Goal: Task Accomplishment & Management: Use online tool/utility

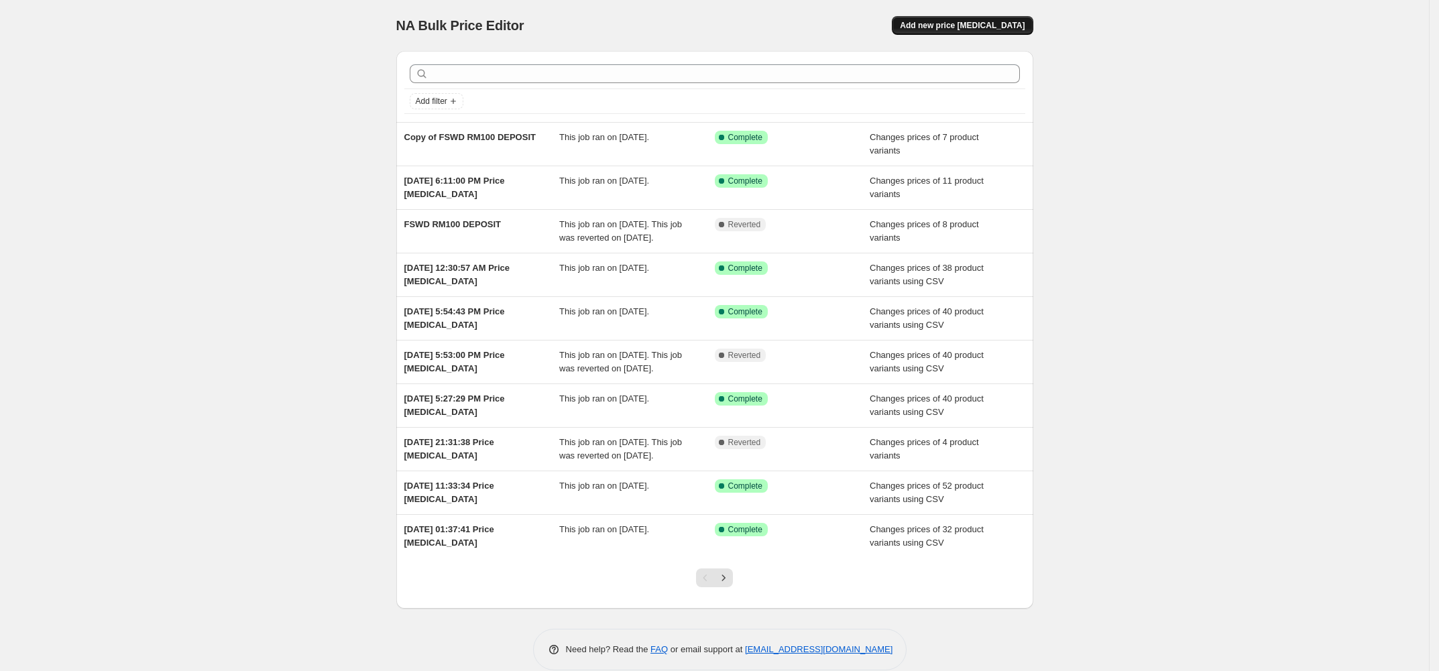
click at [946, 20] on span "Add new price [MEDICAL_DATA]" at bounding box center [962, 25] width 125 height 11
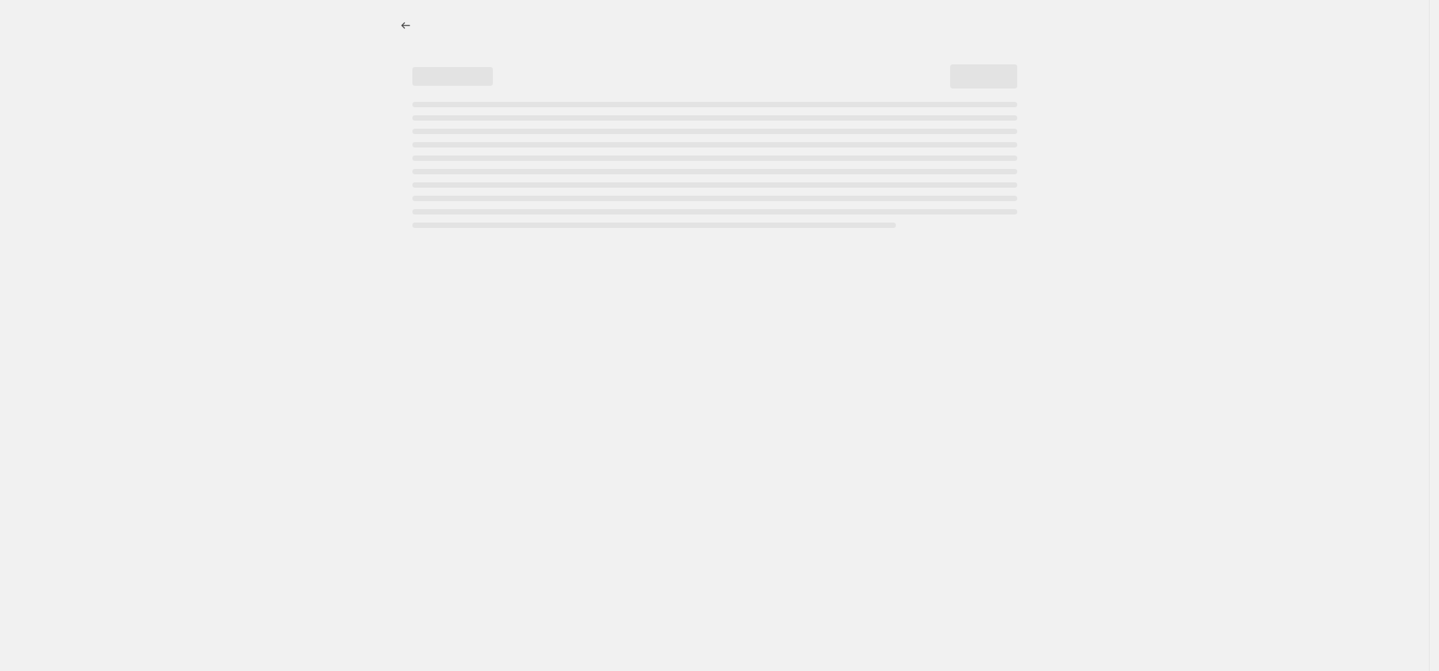
select select "percentage"
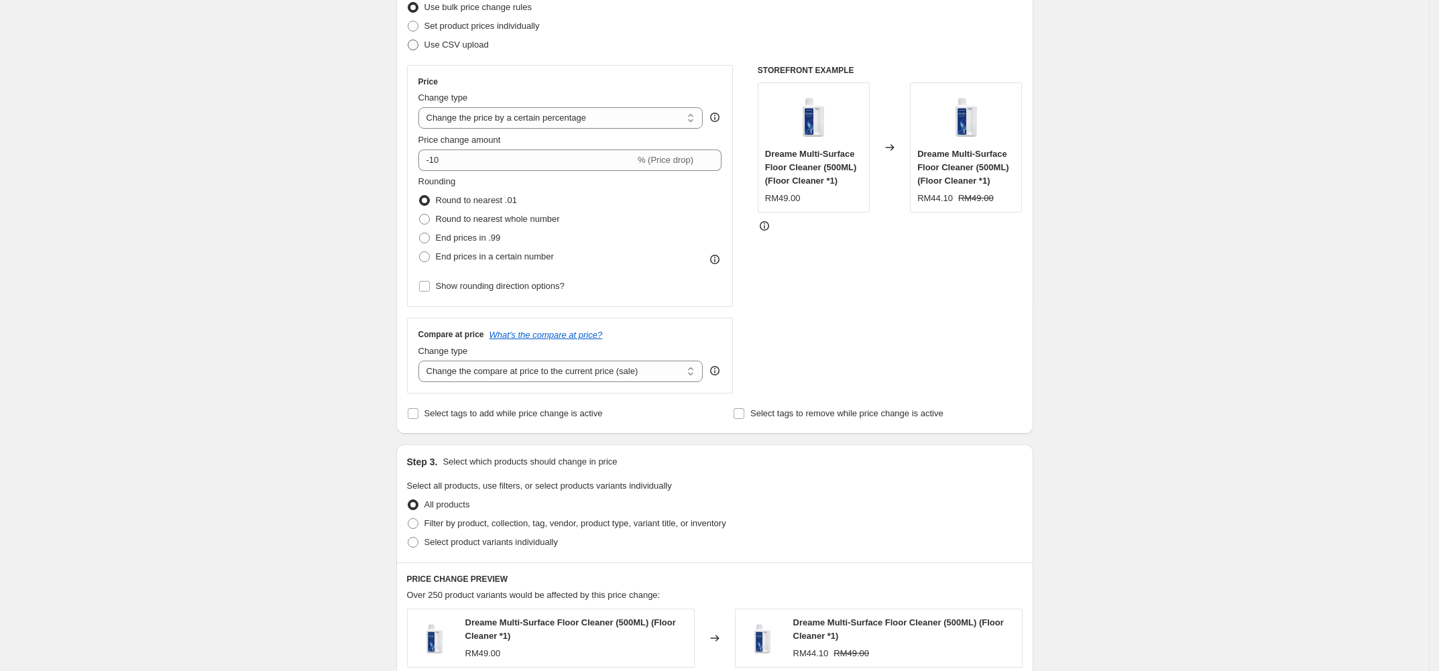
scroll to position [99, 0]
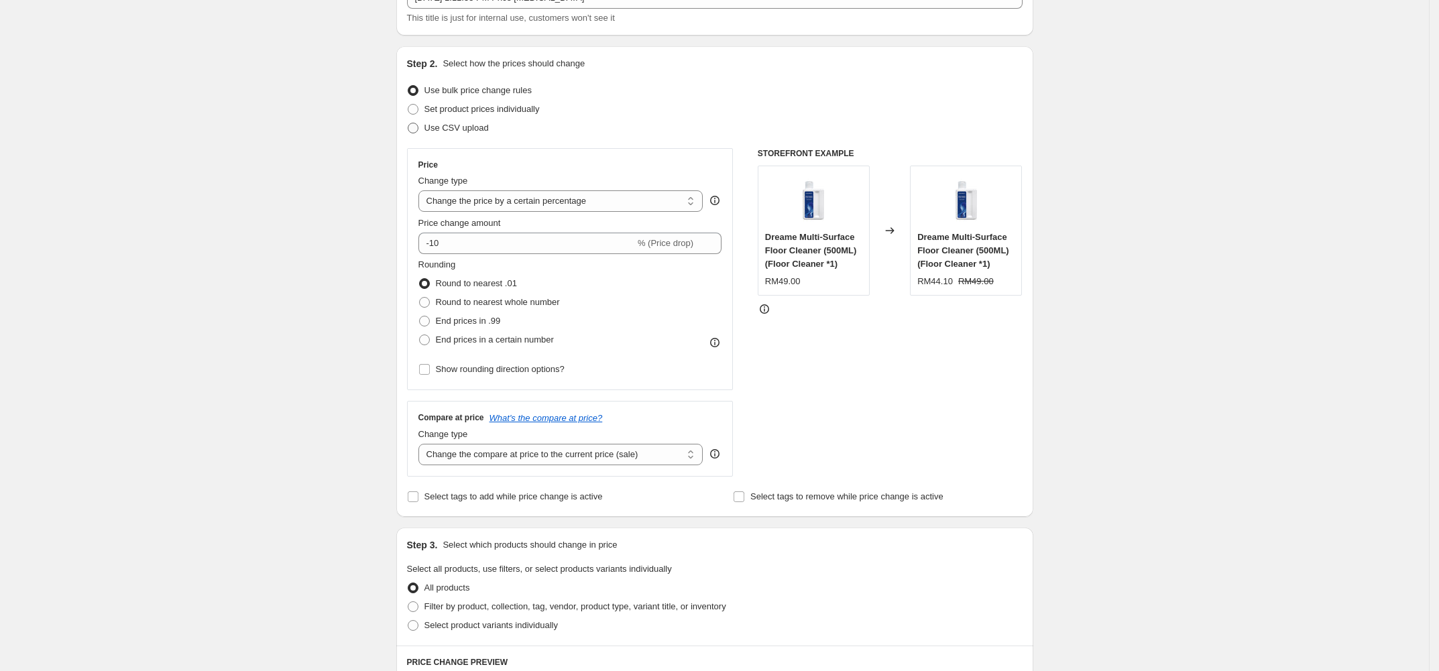
click at [477, 129] on span "Use CSV upload" at bounding box center [456, 128] width 64 height 10
click at [408, 123] on input "Use CSV upload" at bounding box center [408, 123] width 1 height 1
radio input "true"
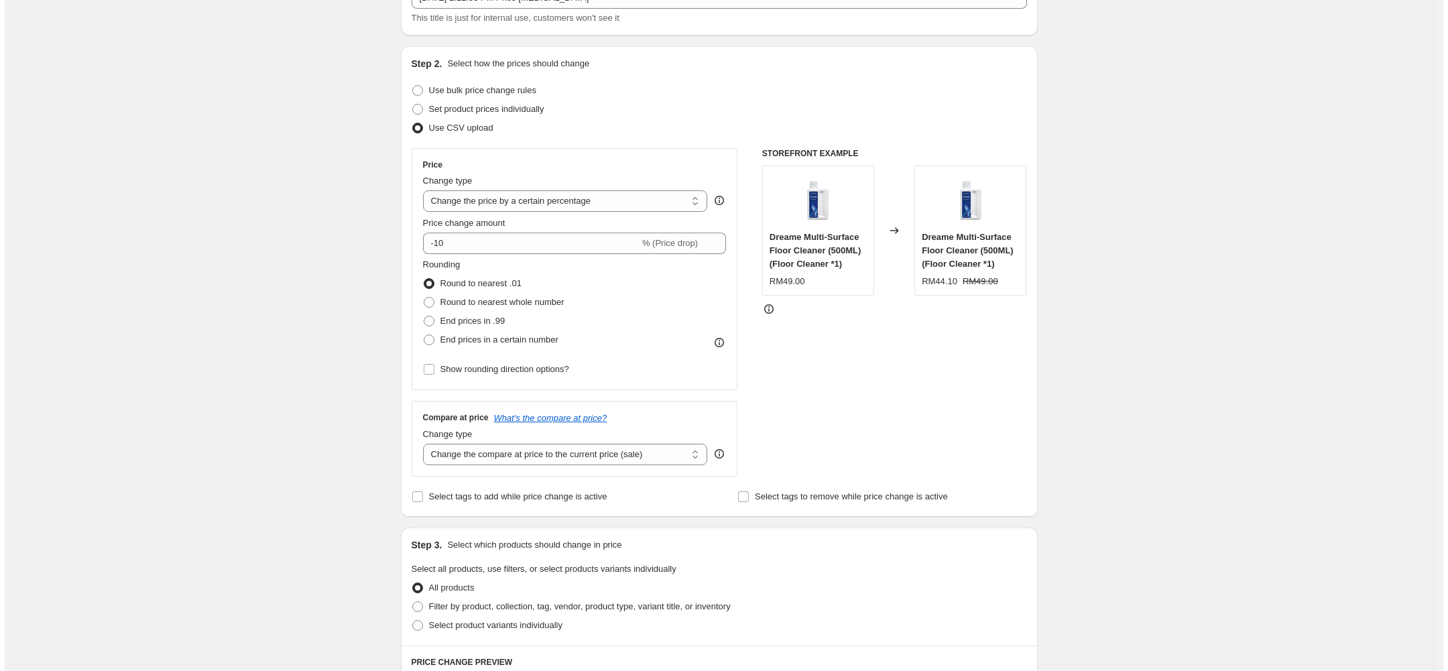
scroll to position [0, 0]
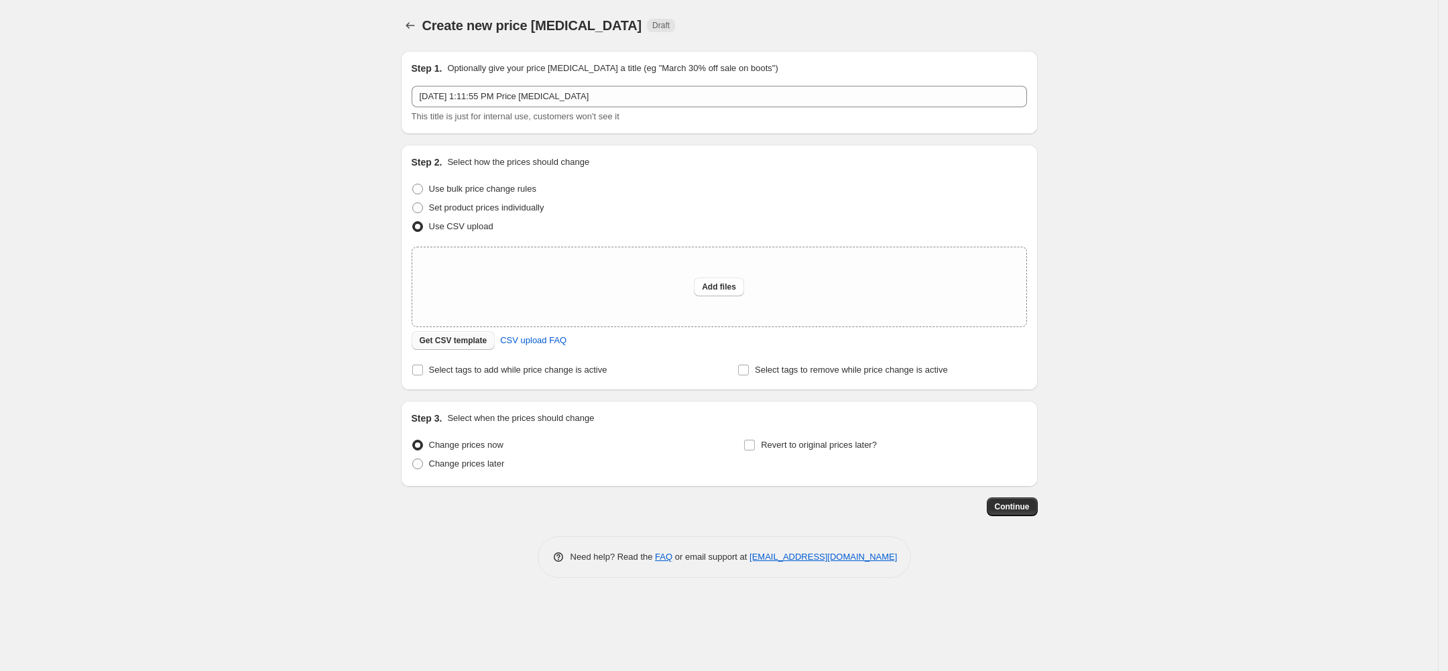
click at [457, 340] on span "Get CSV template" at bounding box center [454, 340] width 68 height 11
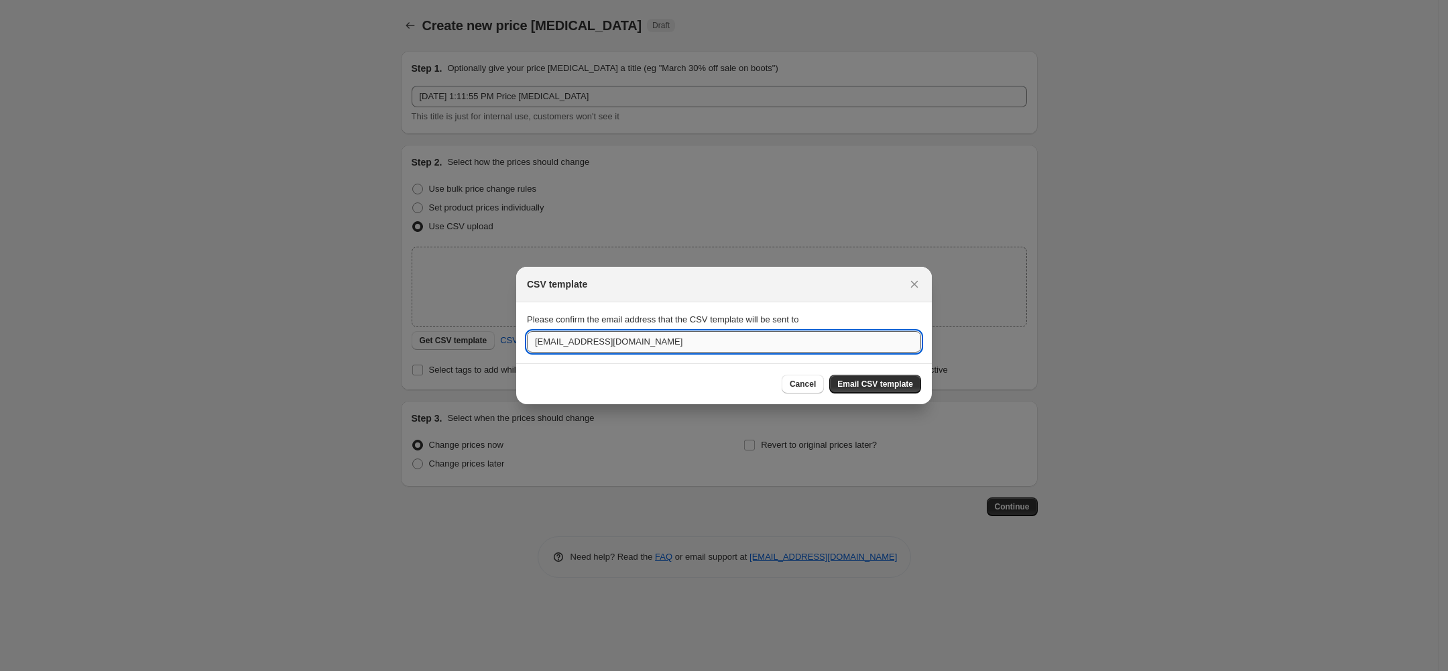
click at [801, 351] on input "[EMAIL_ADDRESS][DOMAIN_NAME]" at bounding box center [724, 341] width 394 height 21
click at [807, 339] on input "[EMAIL_ADDRESS][DOMAIN_NAME]" at bounding box center [724, 341] width 394 height 21
type input "[EMAIL_ADDRESS][DOMAIN_NAME]"
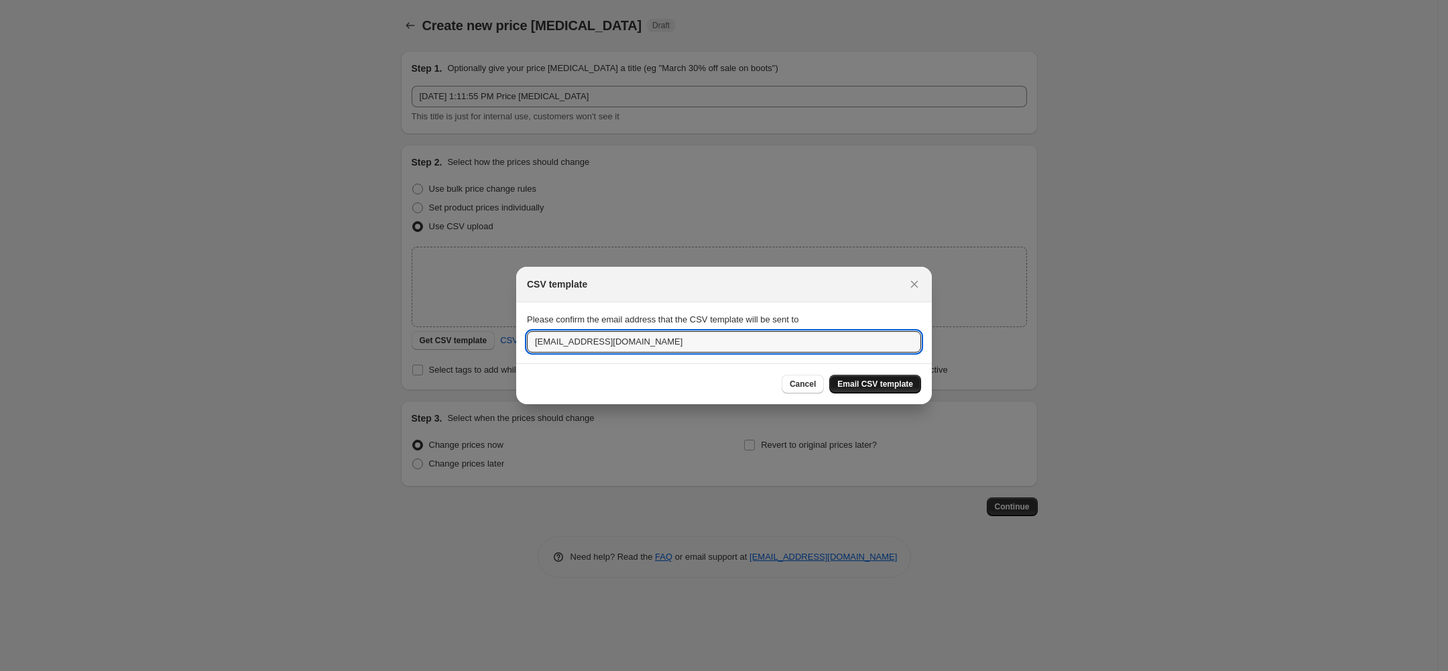
click at [889, 388] on span "Email CSV template" at bounding box center [876, 384] width 76 height 11
